Goal: Information Seeking & Learning: Learn about a topic

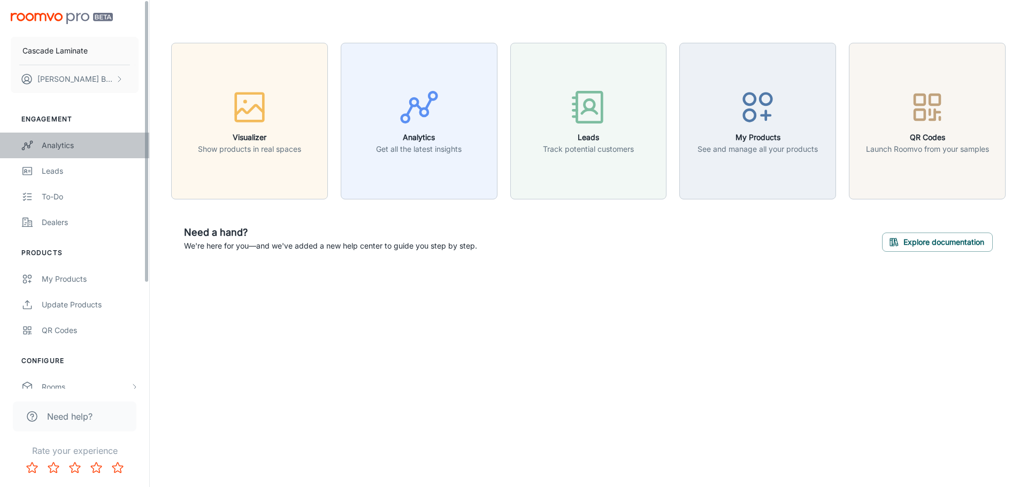
click at [44, 153] on link "Analytics" at bounding box center [74, 146] width 149 height 26
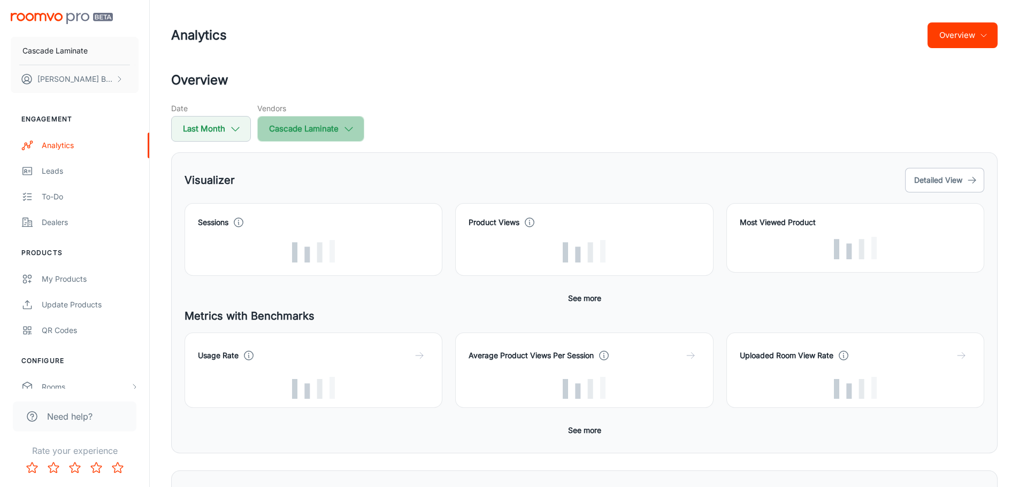
click at [341, 128] on button "Cascade Laminate" at bounding box center [310, 129] width 107 height 26
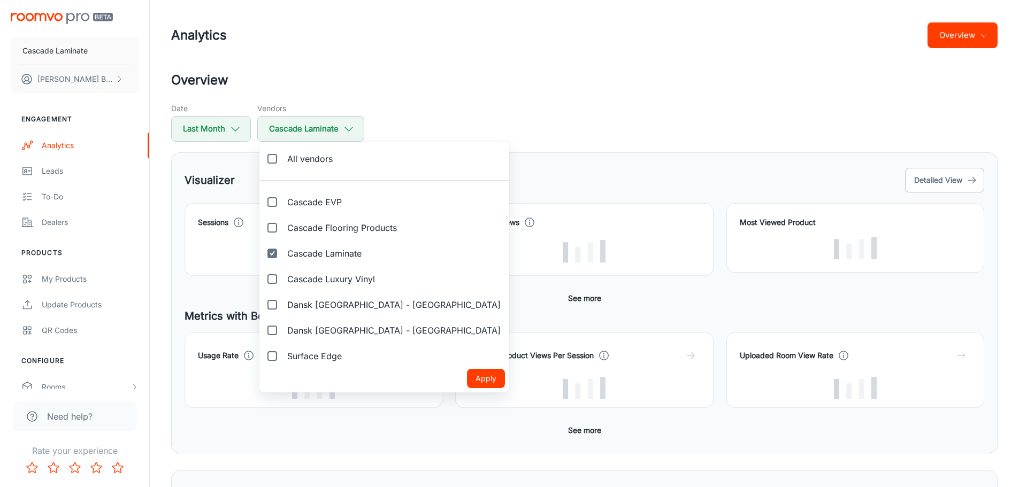
click at [338, 158] on label "All vendors" at bounding box center [300, 159] width 82 height 26
click at [283, 158] on input "All vendors" at bounding box center [272, 158] width 21 height 21
checkbox input "true"
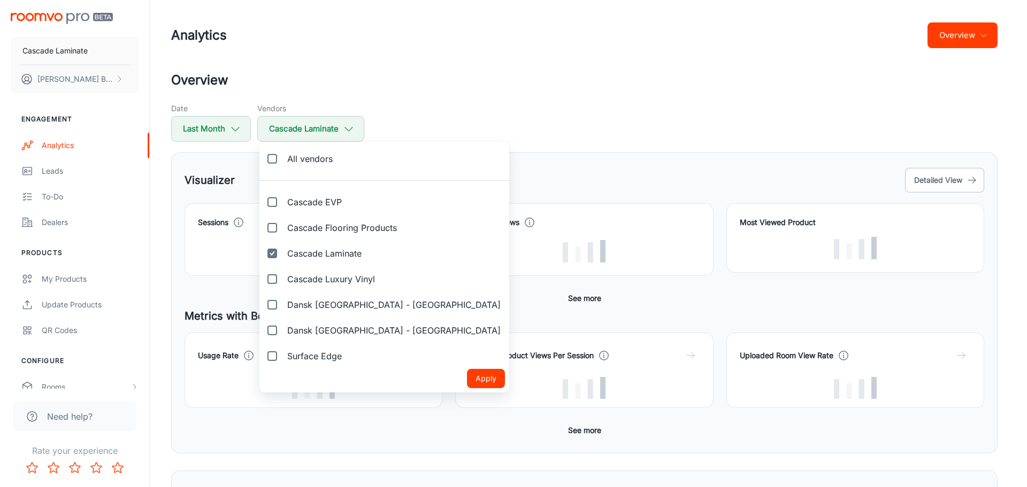
checkbox input "true"
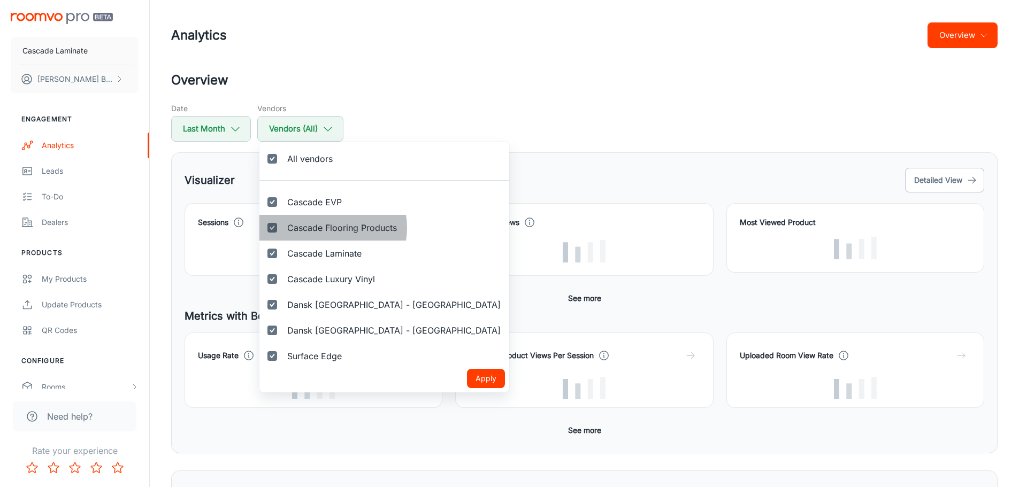
click at [323, 228] on span "Cascade Flooring Products" at bounding box center [342, 227] width 110 height 13
click at [283, 228] on input "Cascade Flooring Products" at bounding box center [272, 227] width 21 height 21
checkbox input "false"
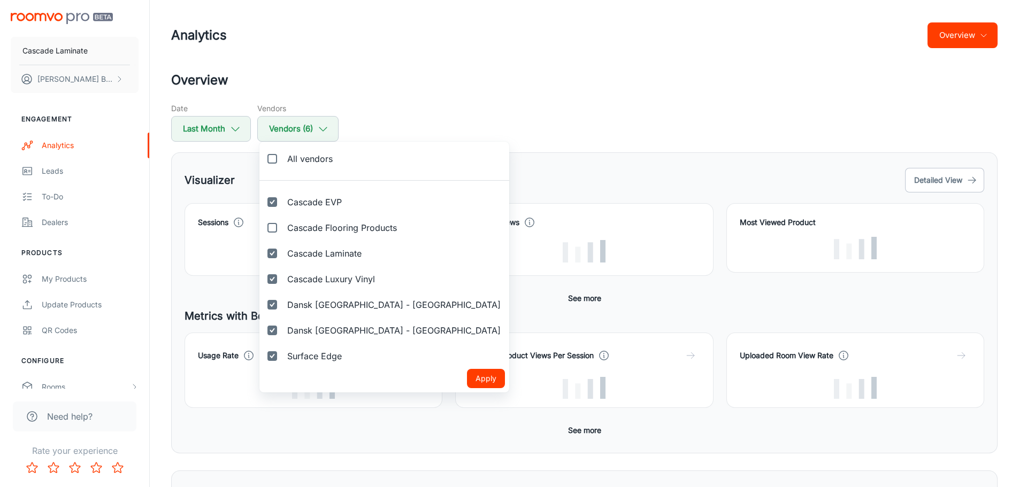
click at [293, 156] on span "All vendors" at bounding box center [309, 158] width 45 height 13
click at [283, 156] on input "All vendors" at bounding box center [272, 158] width 21 height 21
checkbox input "true"
click at [293, 156] on span "All vendors" at bounding box center [309, 158] width 45 height 13
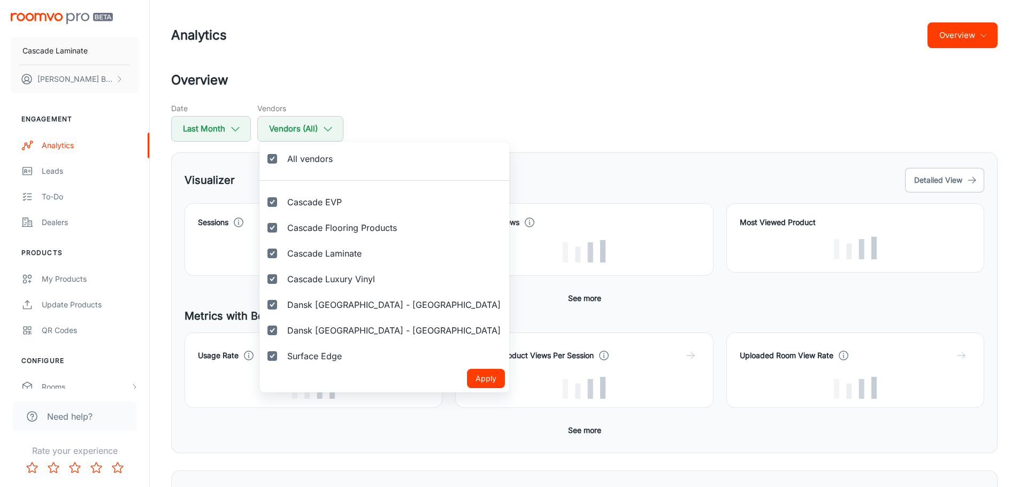
click at [283, 156] on input "All vendors" at bounding box center [272, 158] width 21 height 21
checkbox input "false"
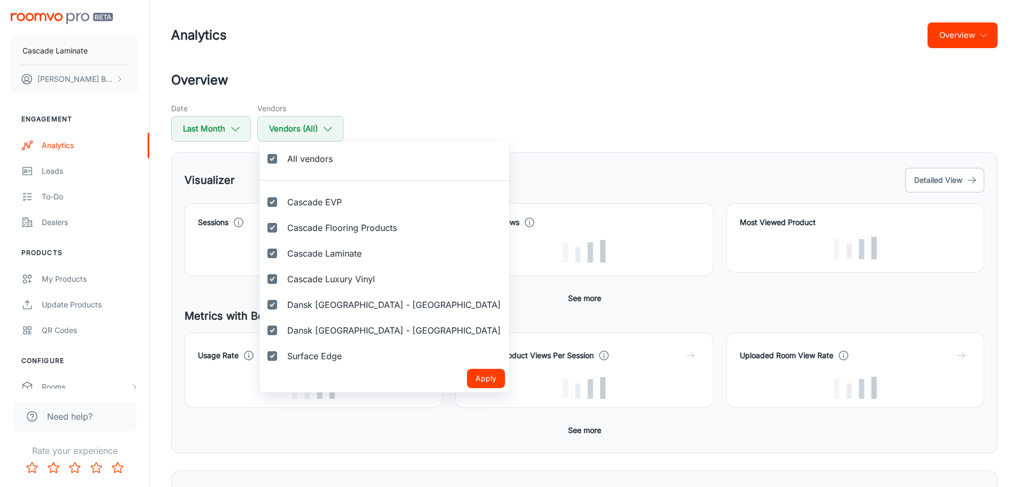
checkbox input "false"
click at [271, 230] on input "Cascade Flooring Products" at bounding box center [272, 227] width 21 height 21
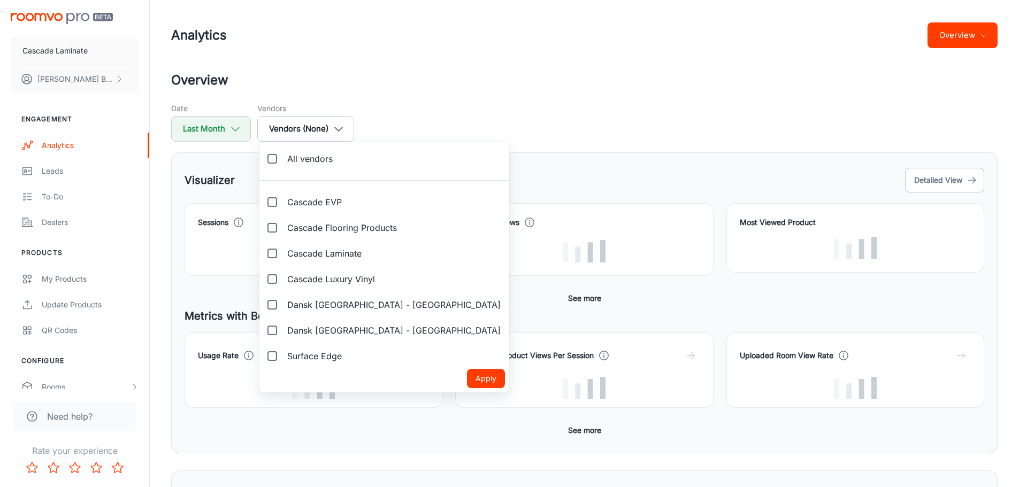
checkbox input "true"
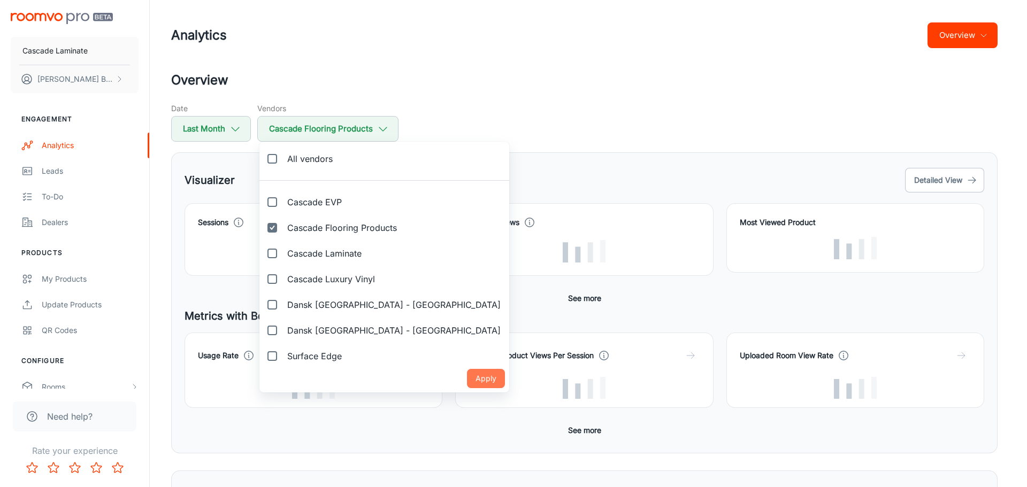
click at [467, 374] on button "Apply" at bounding box center [486, 378] width 38 height 19
